Goal: Task Accomplishment & Management: Manage account settings

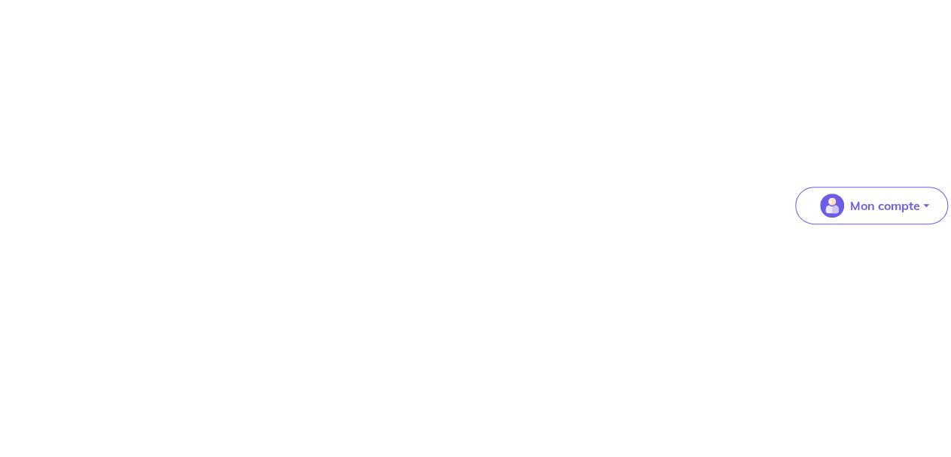
scroll to position [313, 0]
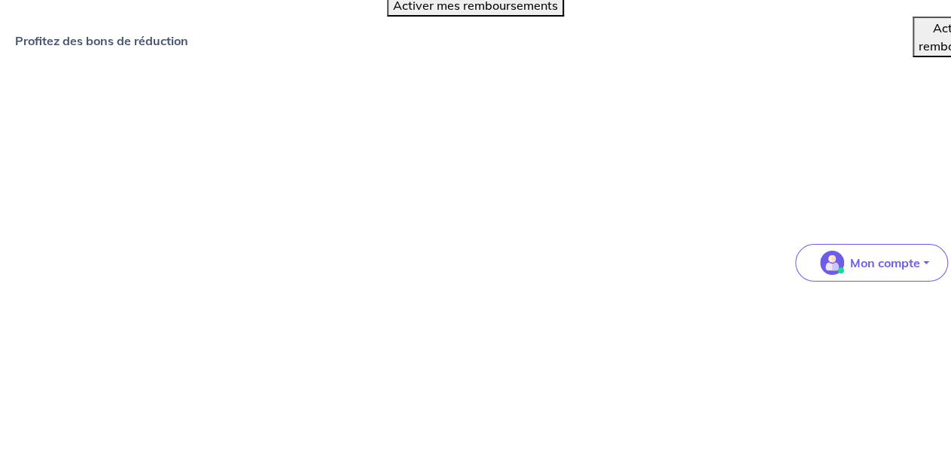
scroll to position [0, 0]
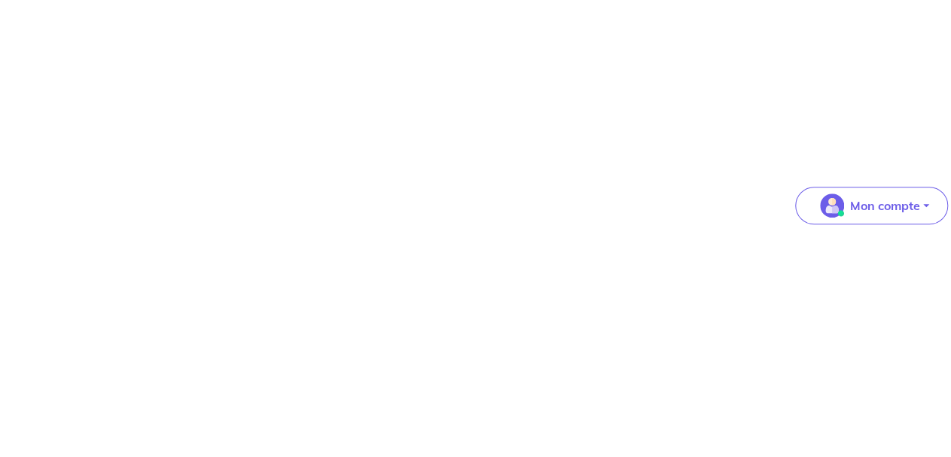
scroll to position [557, 0]
drag, startPoint x: 329, startPoint y: 246, endPoint x: 344, endPoint y: 249, distance: 15.4
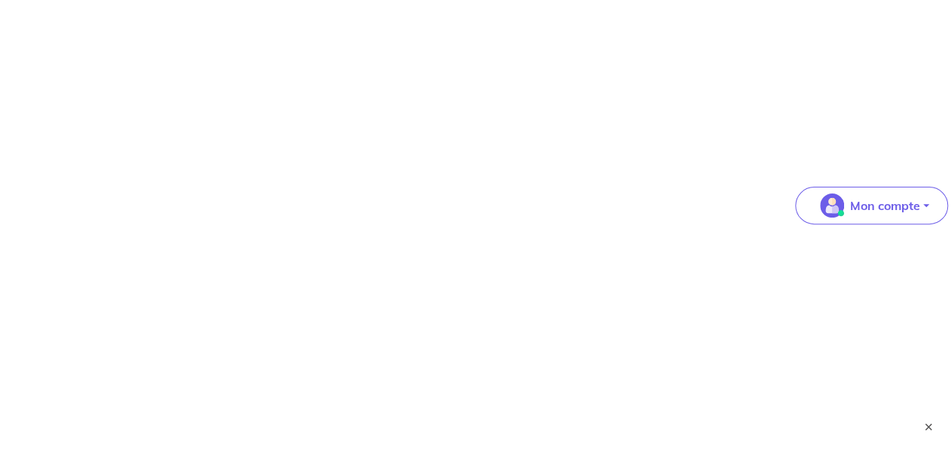
type input "1750"
drag, startPoint x: 344, startPoint y: 340, endPoint x: 289, endPoint y: 340, distance: 55.0
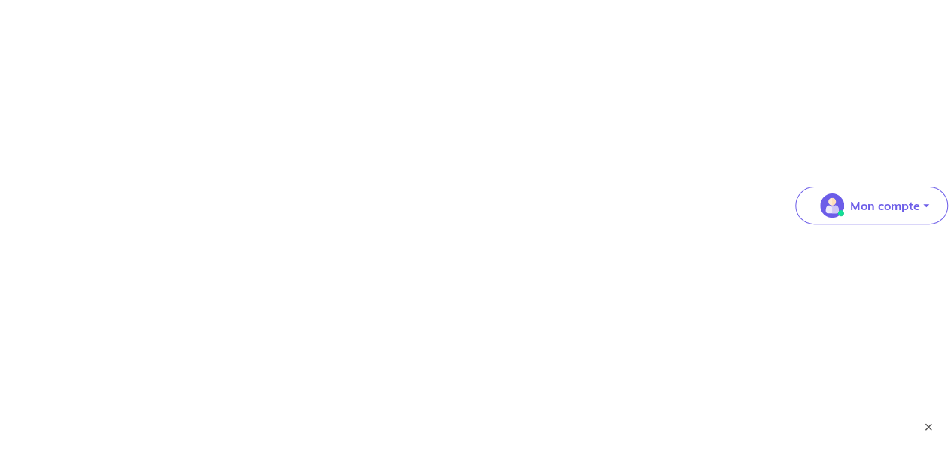
type input "8"
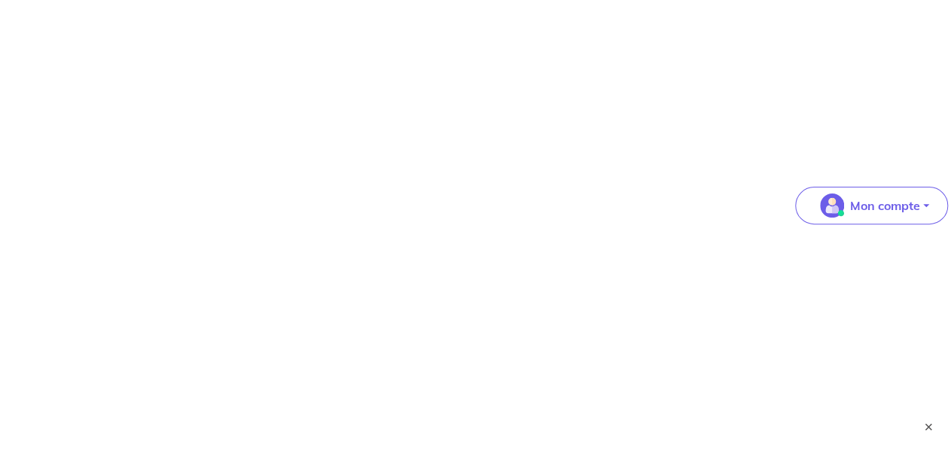
type textarea "Lor ipsumdolors ametco ad 1 elitse do 24e6 temp in utlabo et 403d² ma al enima …"
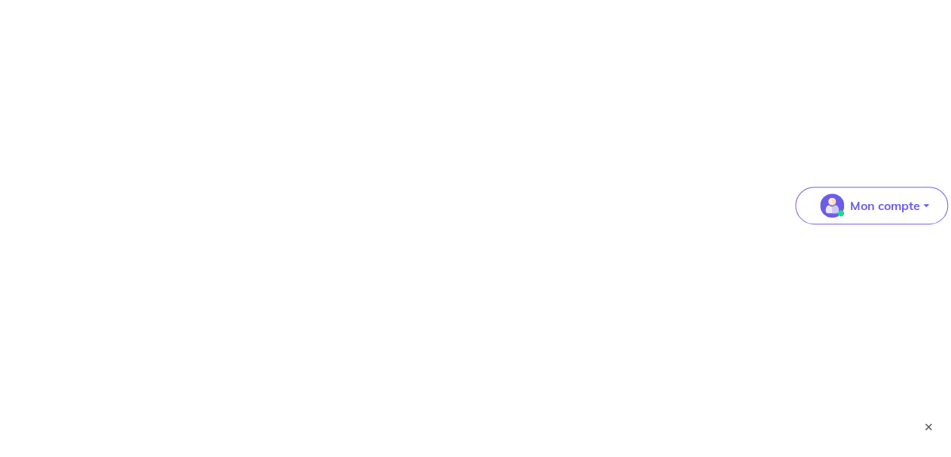
type input "[DATE]"
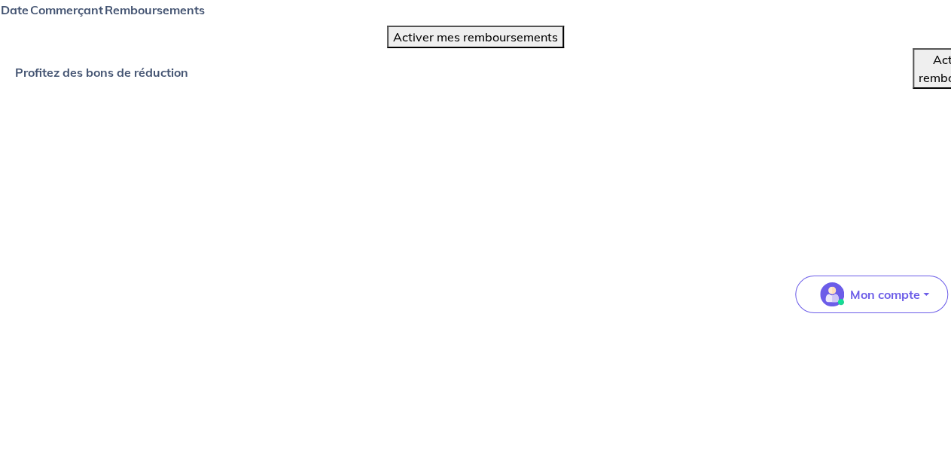
select select "FR"
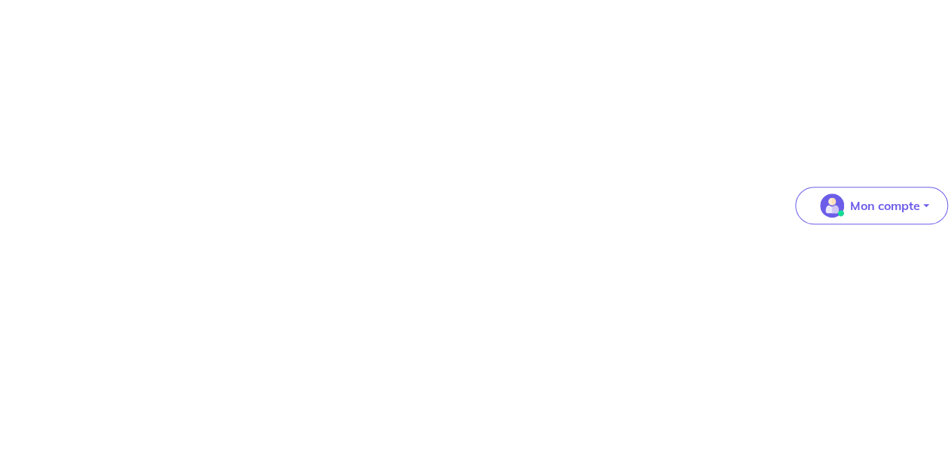
scroll to position [432, 0]
type input "Matthieu"
type input "FURACE"
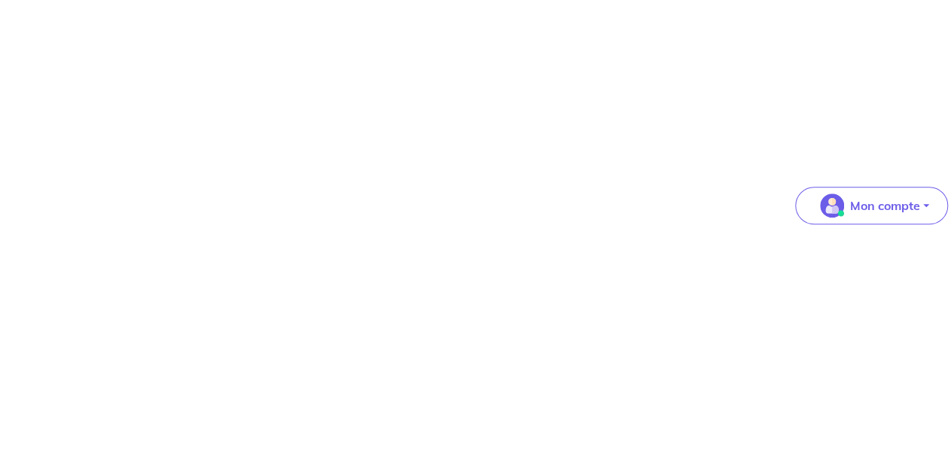
type input "furace.matthieu@hotmail.fr"
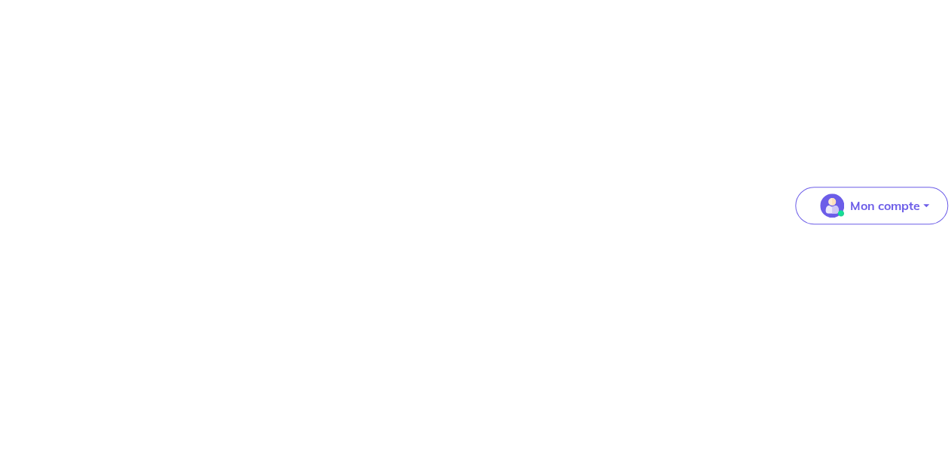
type input "06 03 15 52 18"
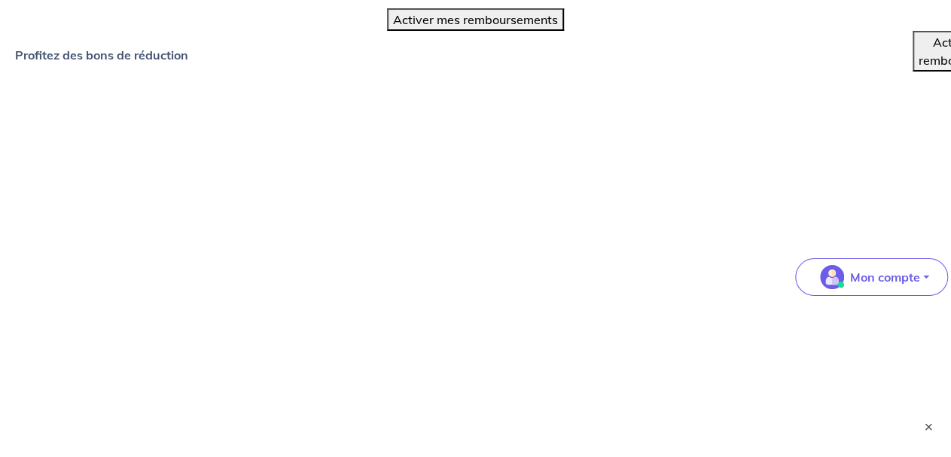
scroll to position [12, 0]
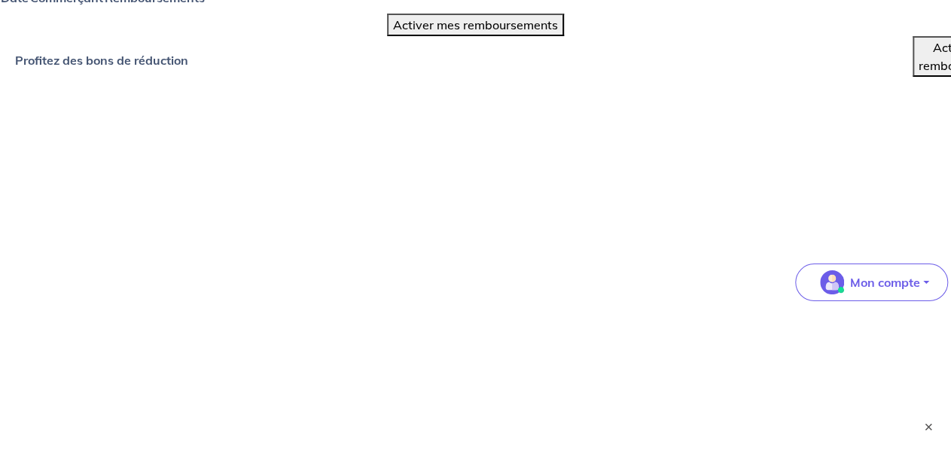
select select "FR"
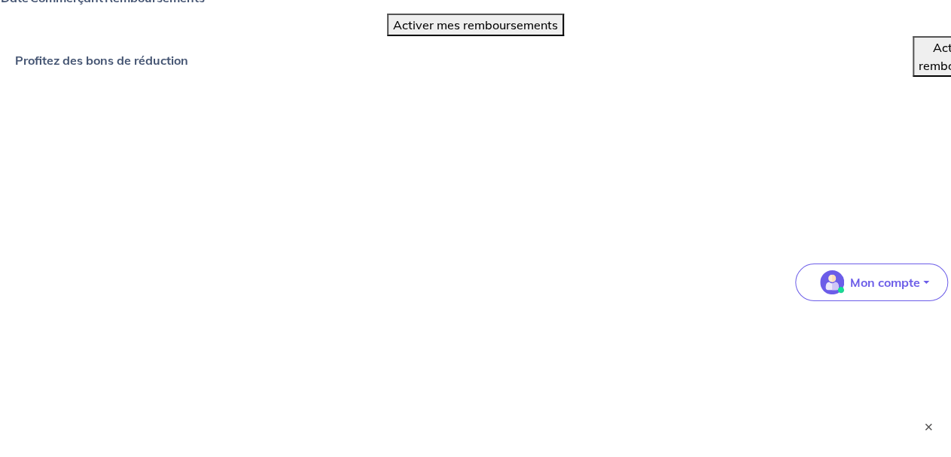
scroll to position [432, 0]
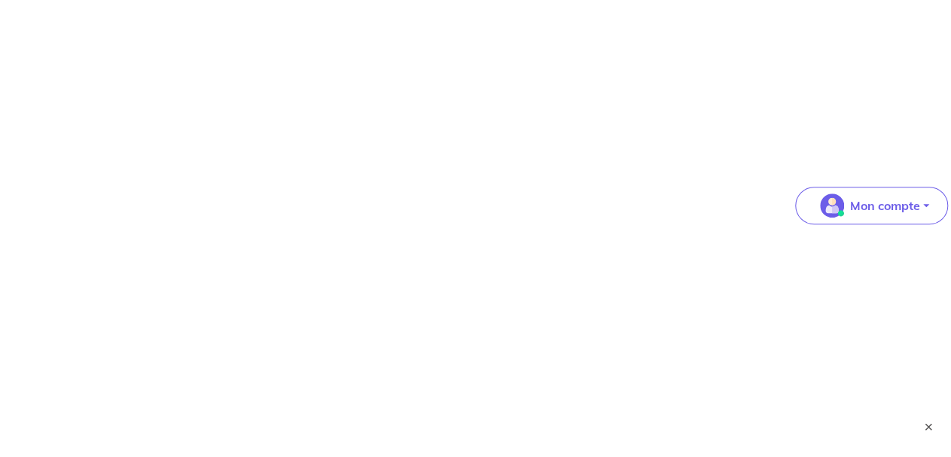
type input "Angélique"
type input "BASSANI"
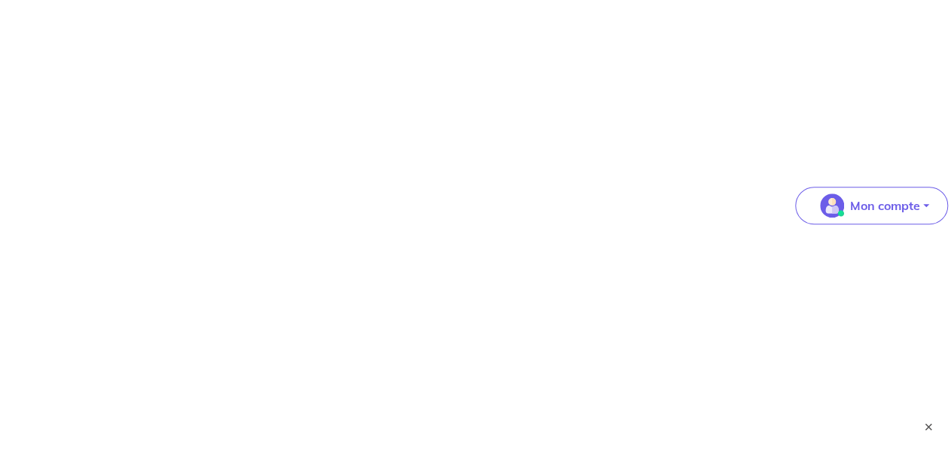
type input "angelique.bassani@gmail.com"
type input "06 19 08 49 99"
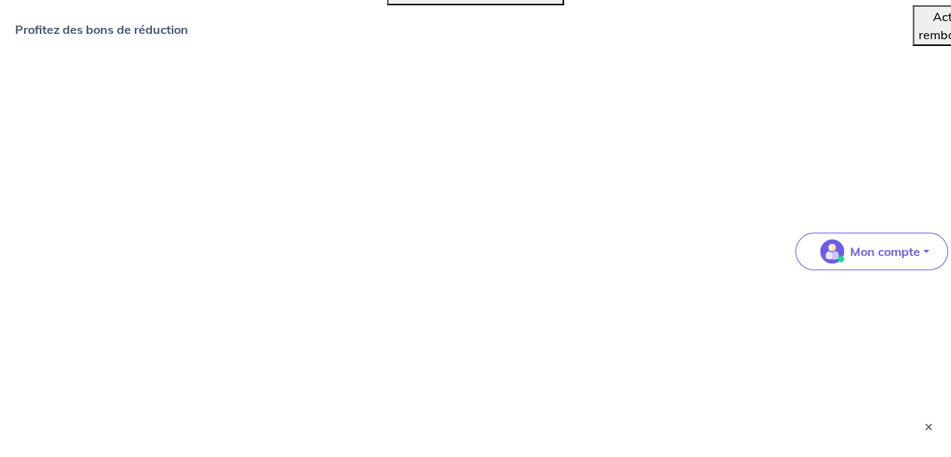
scroll to position [0, 0]
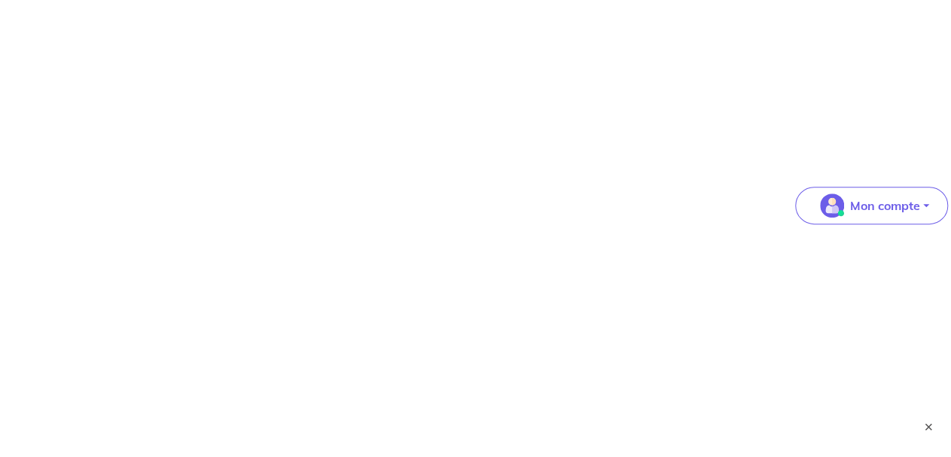
scroll to position [157, 0]
select select "FR"
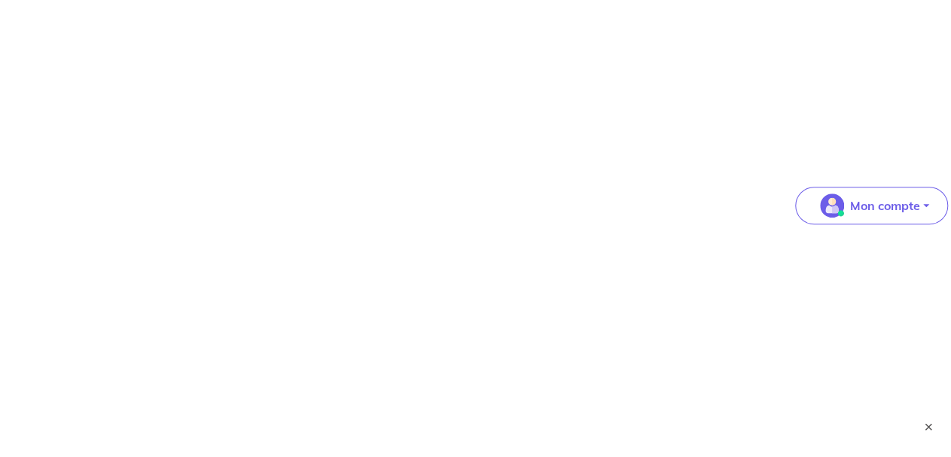
type input "e"
type input "Eugénie"
type input "CHALLAMEL"
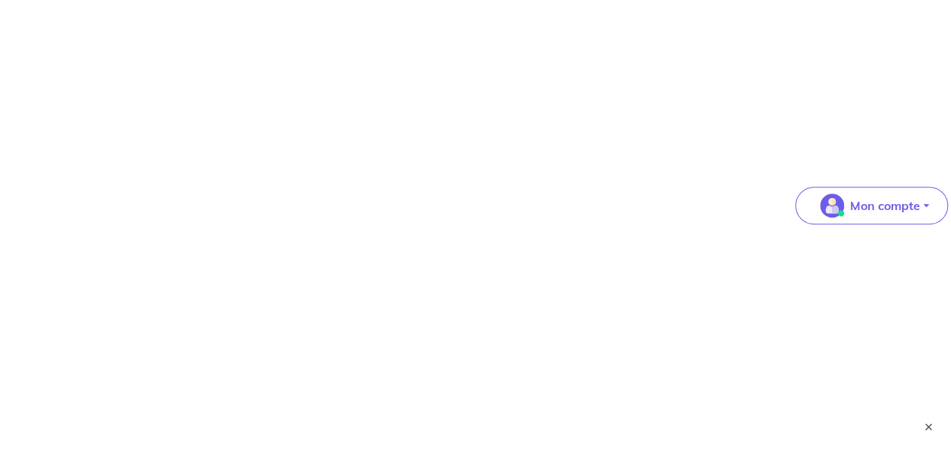
type input "eugenie.challamel@gmail.com"
type input "07 86 77 40 77"
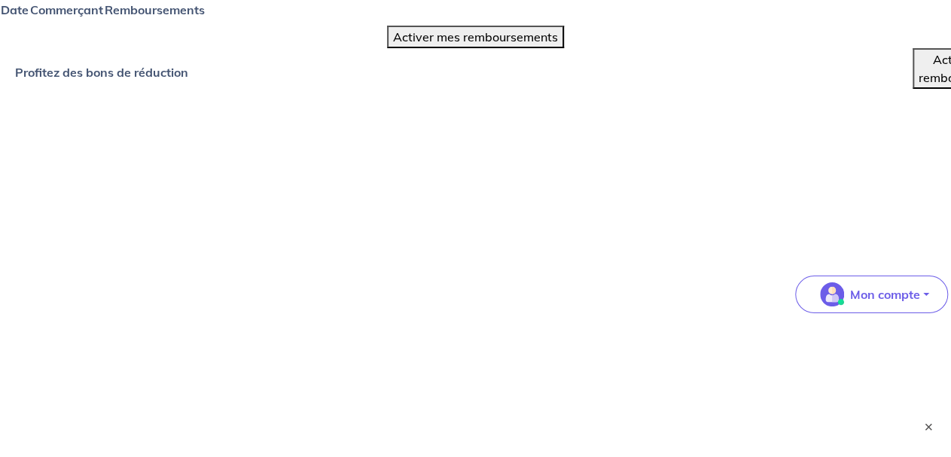
click at [930, 425] on button "×" at bounding box center [928, 427] width 18 height 18
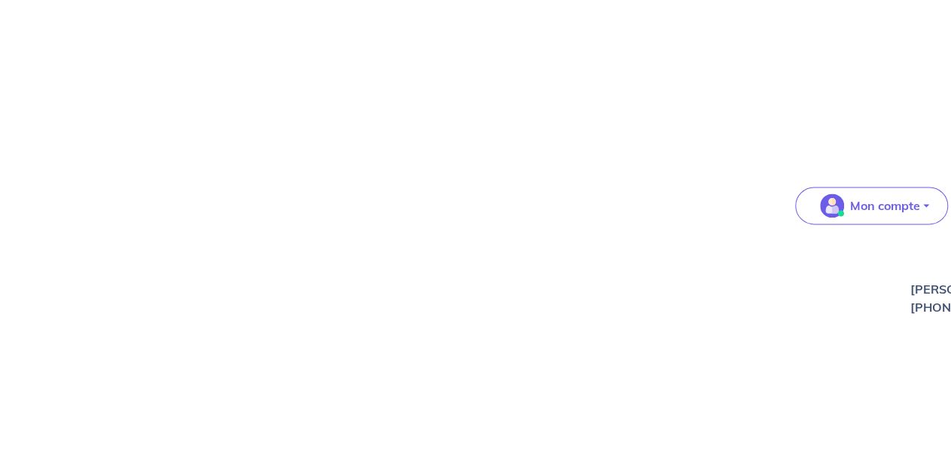
scroll to position [861, 0]
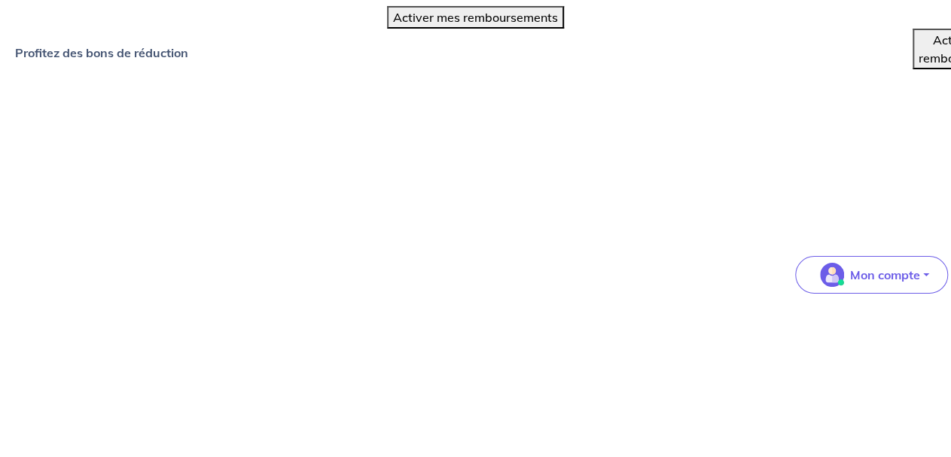
scroll to position [0, 0]
